Goal: Task Accomplishment & Management: Use online tool/utility

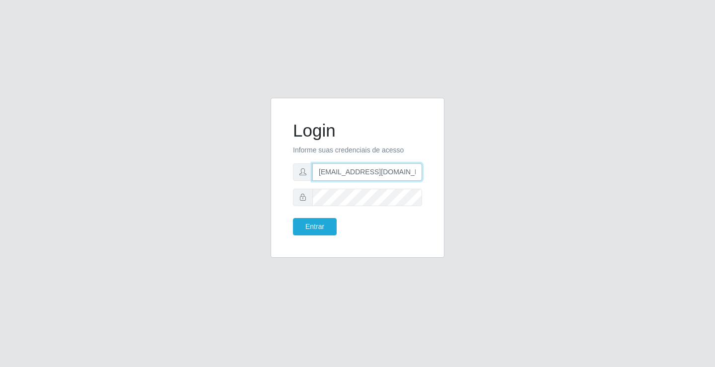
click at [417, 172] on input "[EMAIL_ADDRESS][DOMAIN_NAME]" at bounding box center [367, 171] width 110 height 17
type input "a"
type input "[EMAIL_ADDRESS][DOMAIN_NAME]"
click at [293, 218] on button "Entrar" at bounding box center [315, 226] width 44 height 17
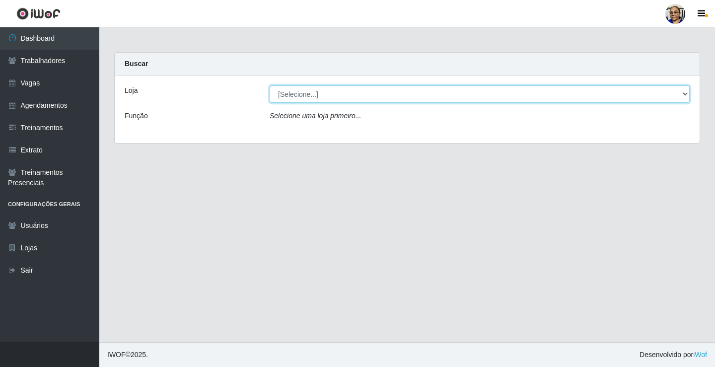
click at [684, 93] on select "[Selecione...] Mercadinho [GEOGRAPHIC_DATA]" at bounding box center [480, 93] width 420 height 17
select select "345"
click at [270, 85] on select "[Selecione...] Mercadinho [GEOGRAPHIC_DATA]" at bounding box center [480, 93] width 420 height 17
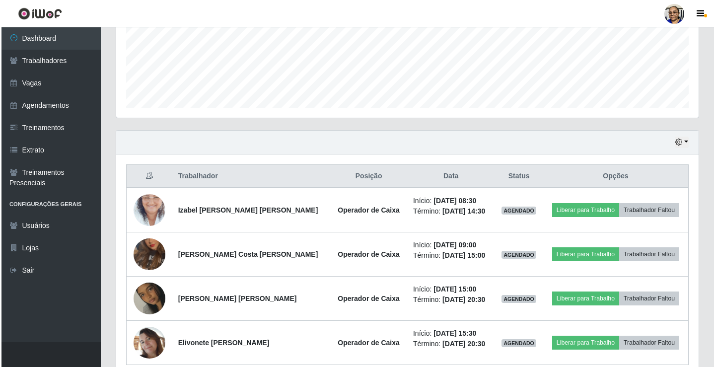
scroll to position [292, 0]
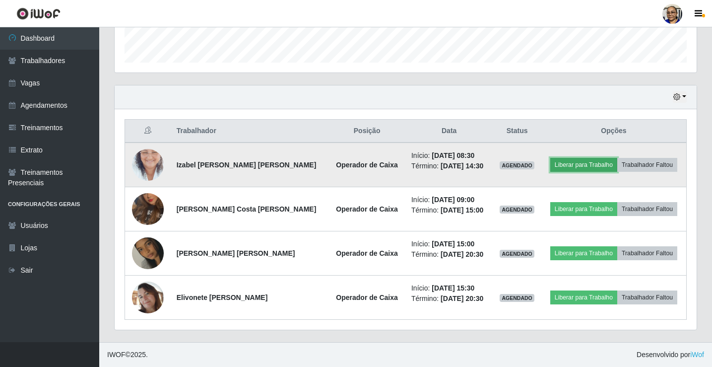
click at [588, 166] on button "Liberar para Trabalho" at bounding box center [583, 165] width 67 height 14
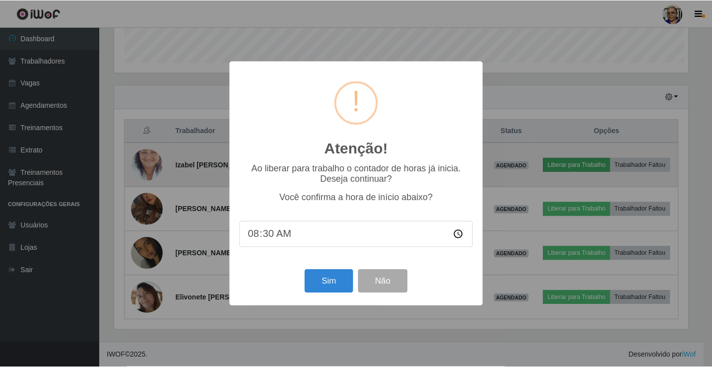
scroll to position [206, 576]
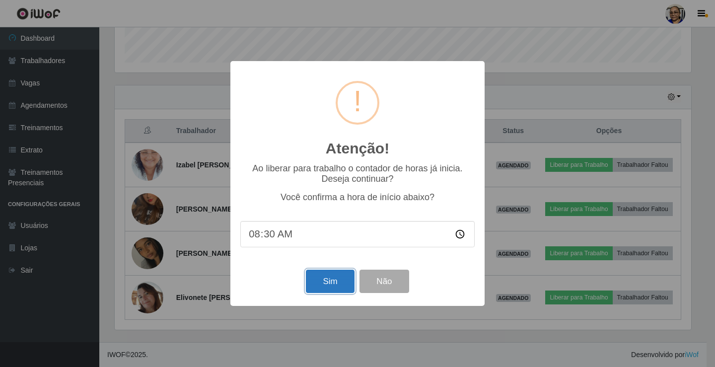
click at [339, 285] on button "Sim" at bounding box center [330, 281] width 48 height 23
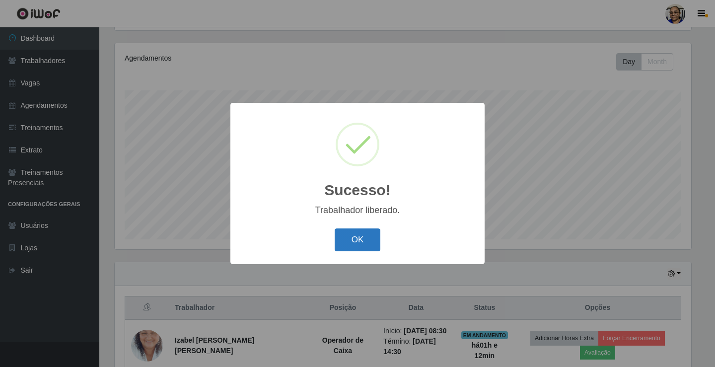
click at [361, 240] on button "OK" at bounding box center [358, 239] width 46 height 23
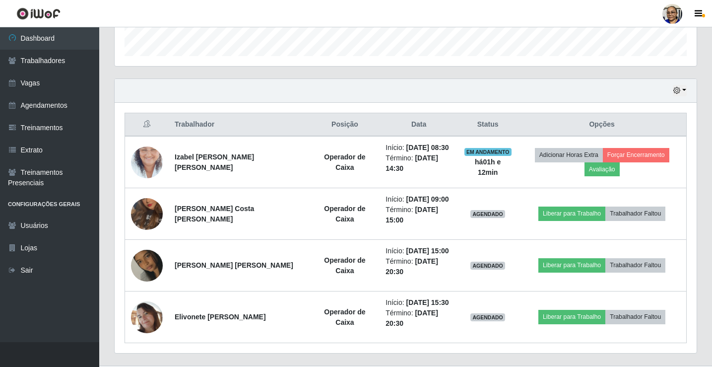
scroll to position [314, 0]
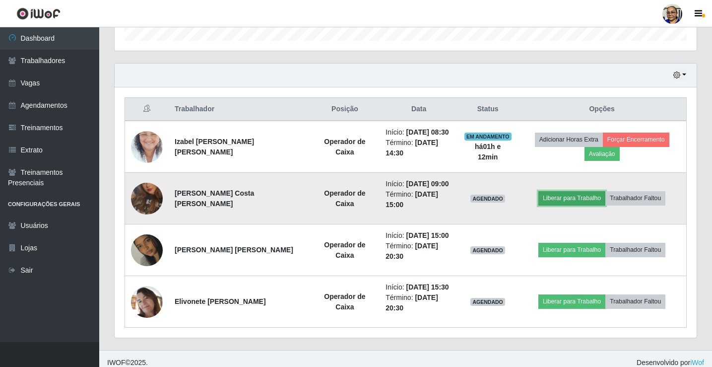
click at [579, 199] on button "Liberar para Trabalho" at bounding box center [572, 198] width 67 height 14
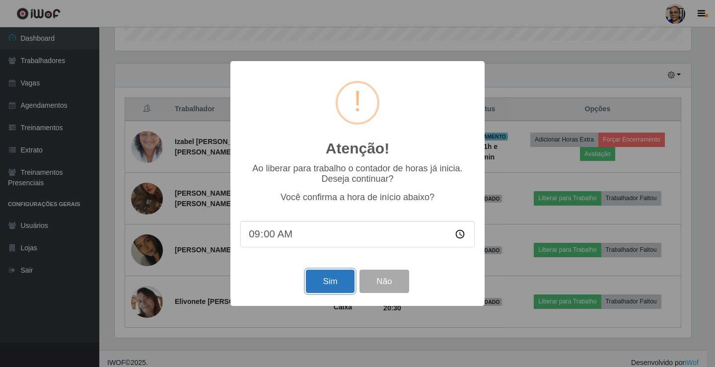
click at [331, 286] on button "Sim" at bounding box center [330, 281] width 48 height 23
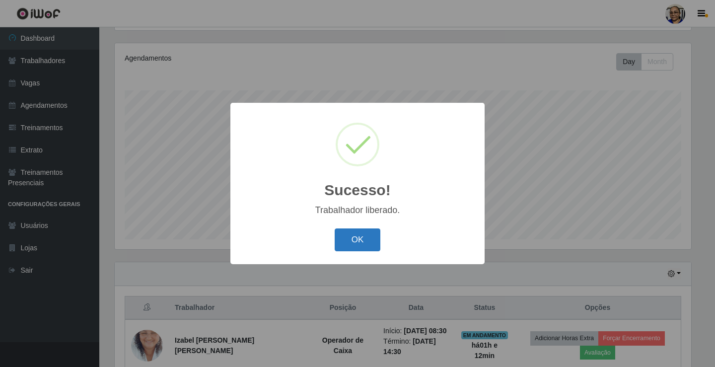
click at [359, 239] on button "OK" at bounding box center [358, 239] width 46 height 23
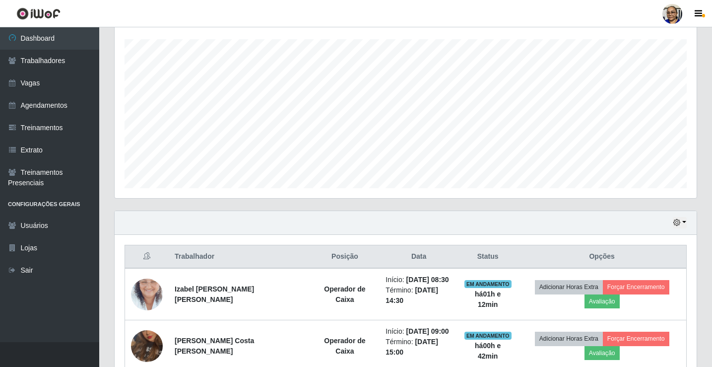
scroll to position [16, 0]
